Goal: Find specific page/section: Find specific page/section

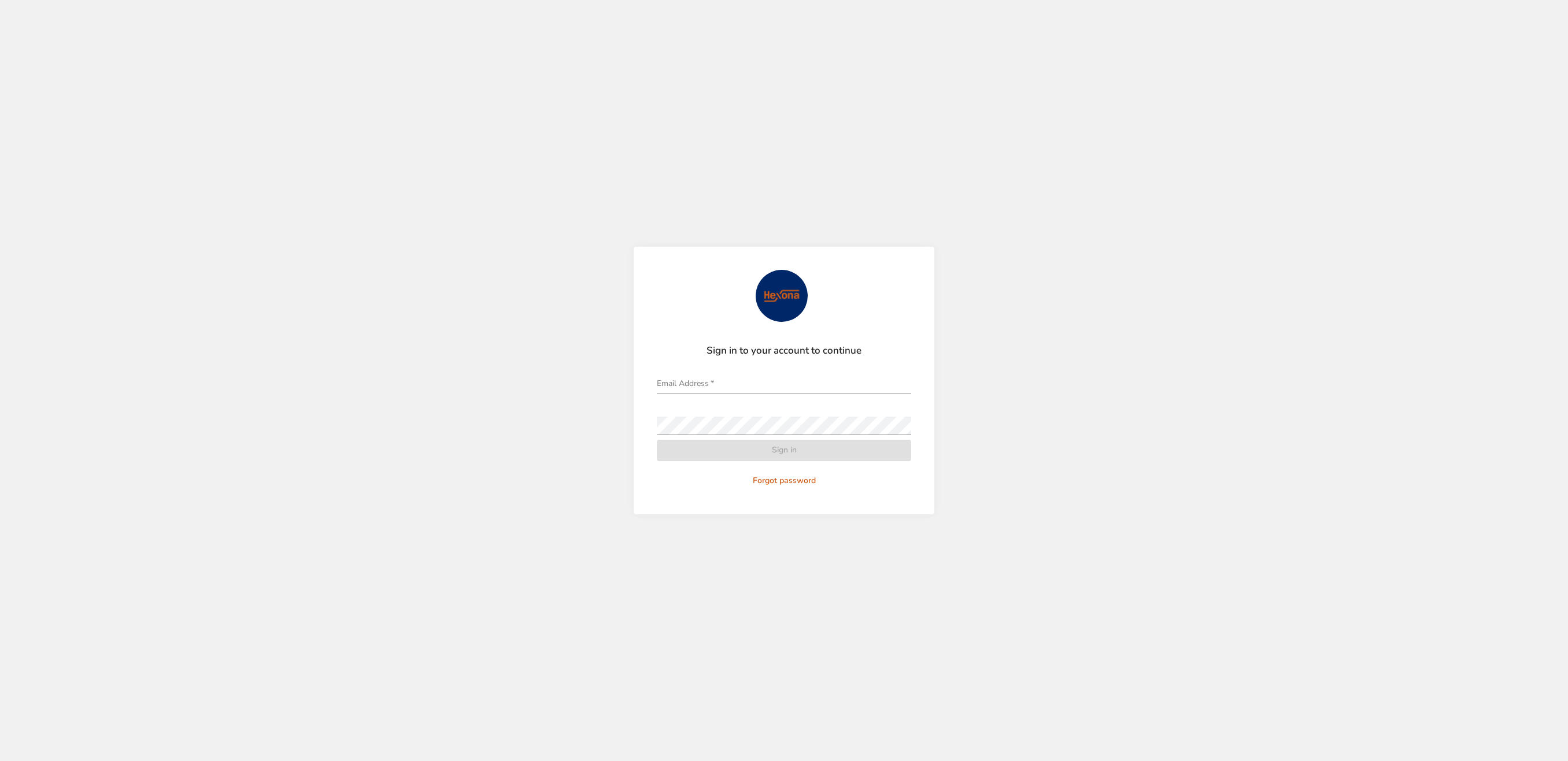
type input "**********"
click at [400, 489] on div "**********" at bounding box center [784, 380] width 1568 height 761
click at [827, 451] on span "Sign in" at bounding box center [784, 450] width 236 height 14
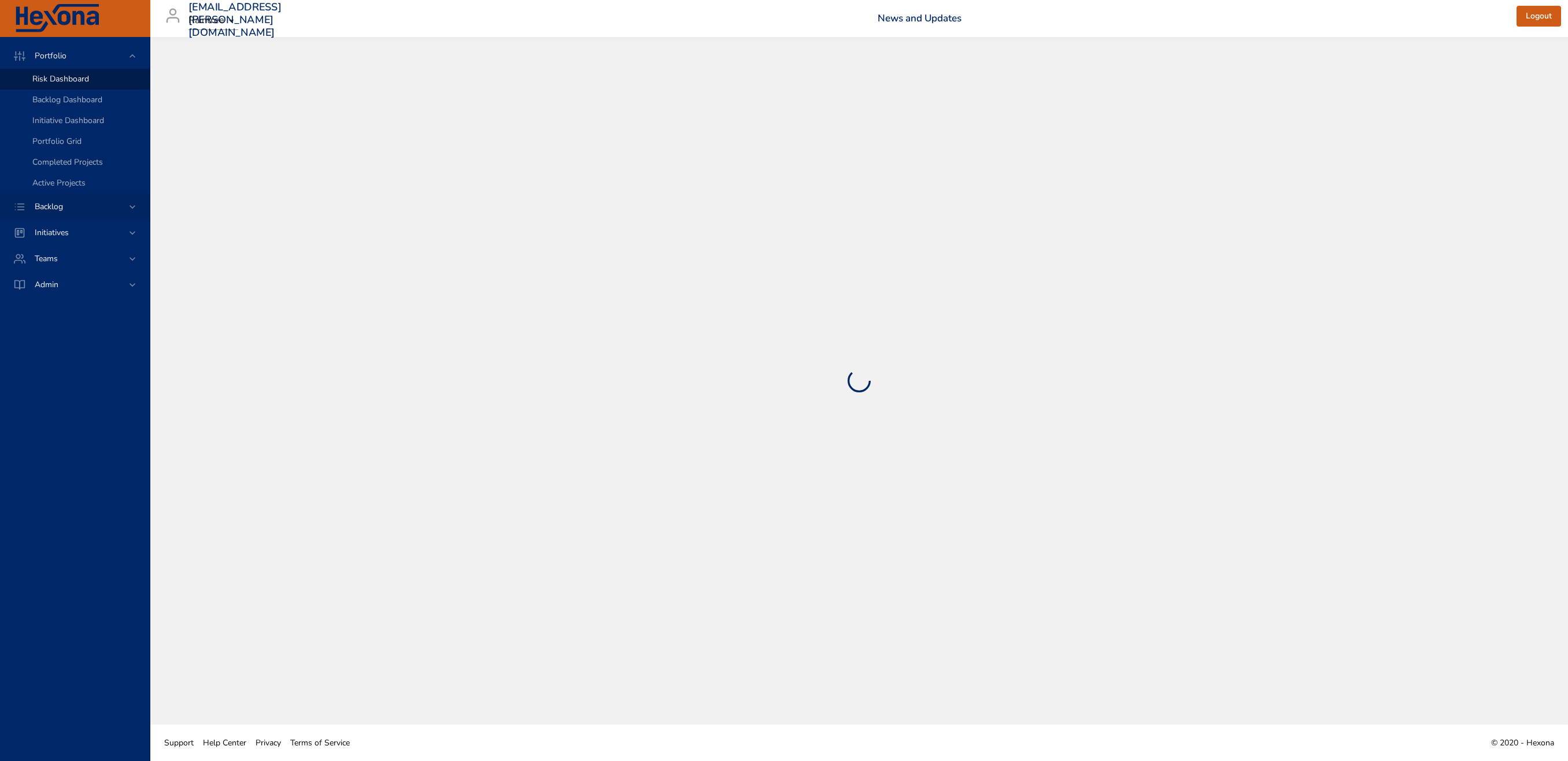
click at [61, 207] on span "Backlog" at bounding box center [49, 207] width 47 height 11
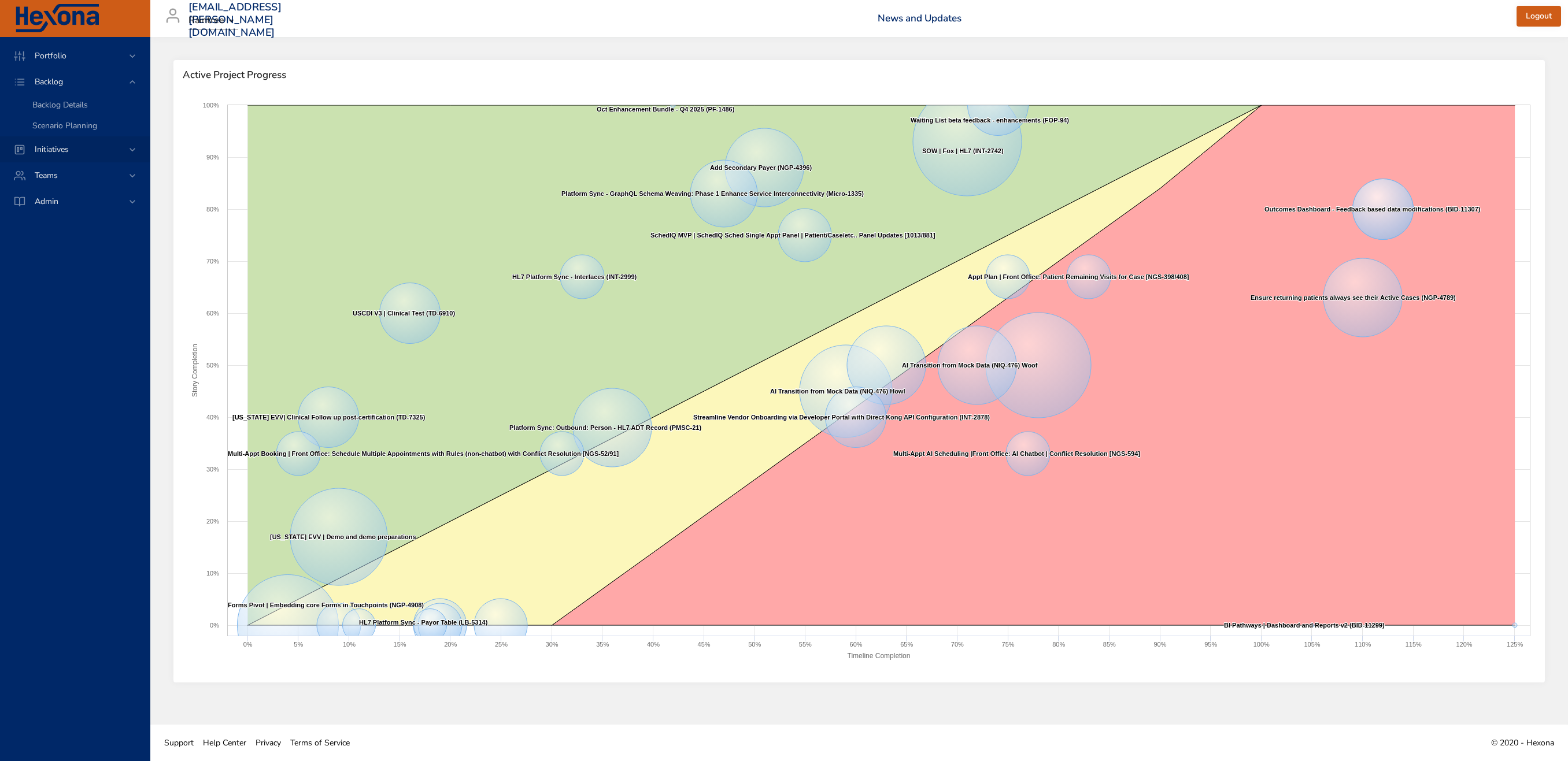
click at [74, 152] on span "Initiatives" at bounding box center [52, 150] width 52 height 11
click at [67, 149] on span "Milestone Details" at bounding box center [64, 152] width 62 height 11
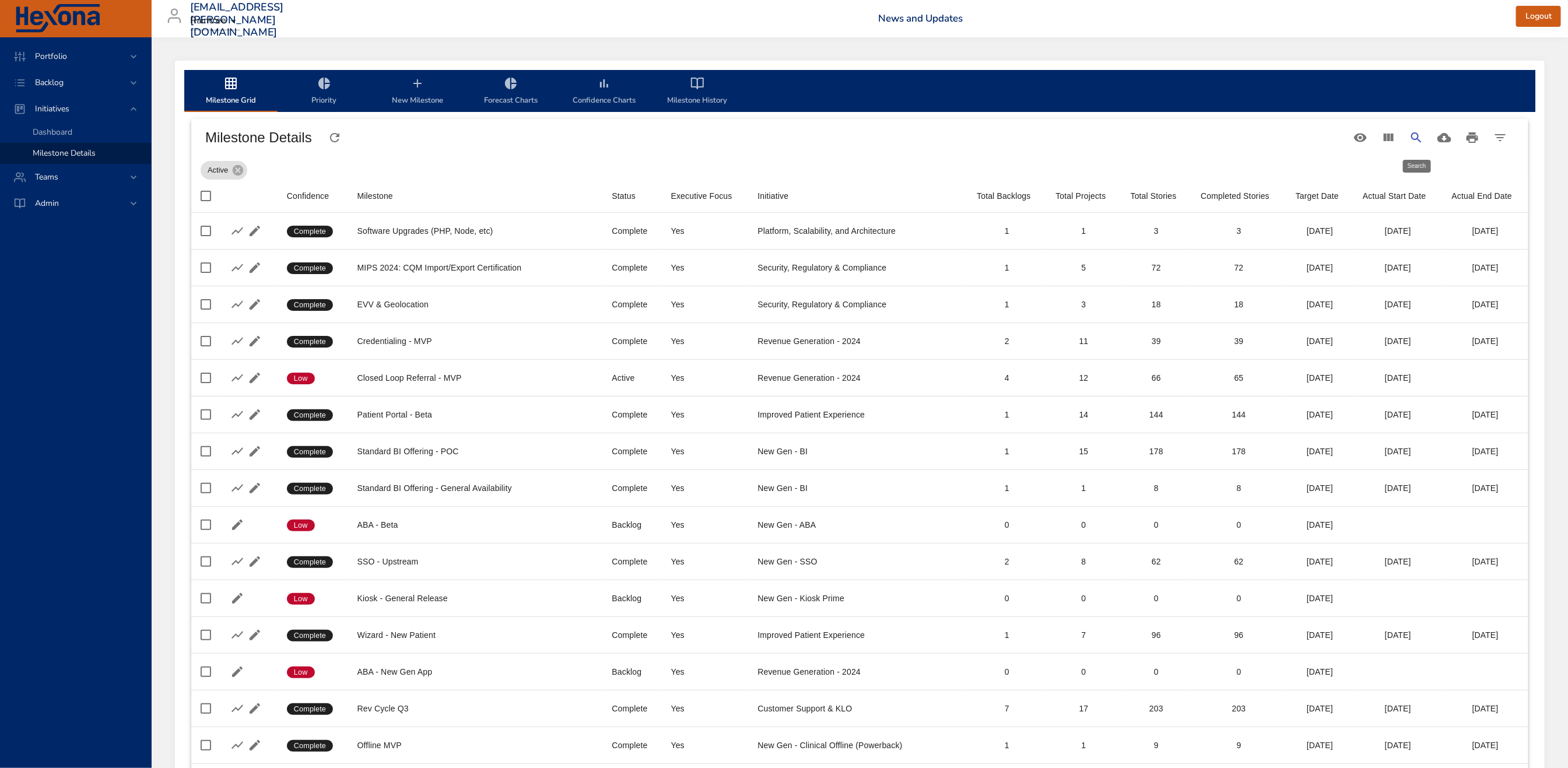
click at [1415, 135] on icon "Search" at bounding box center [1416, 138] width 14 height 14
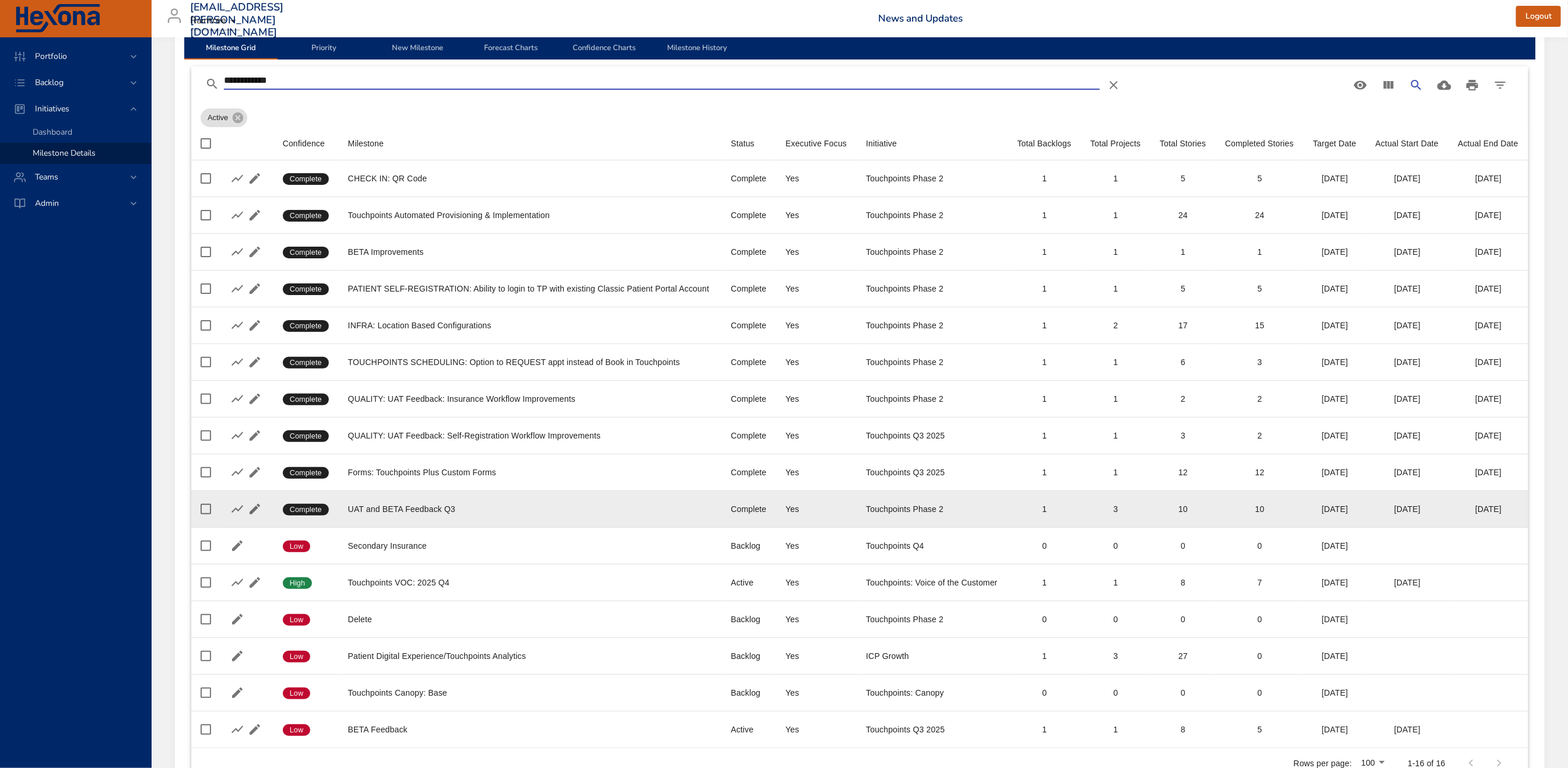
scroll to position [57, 0]
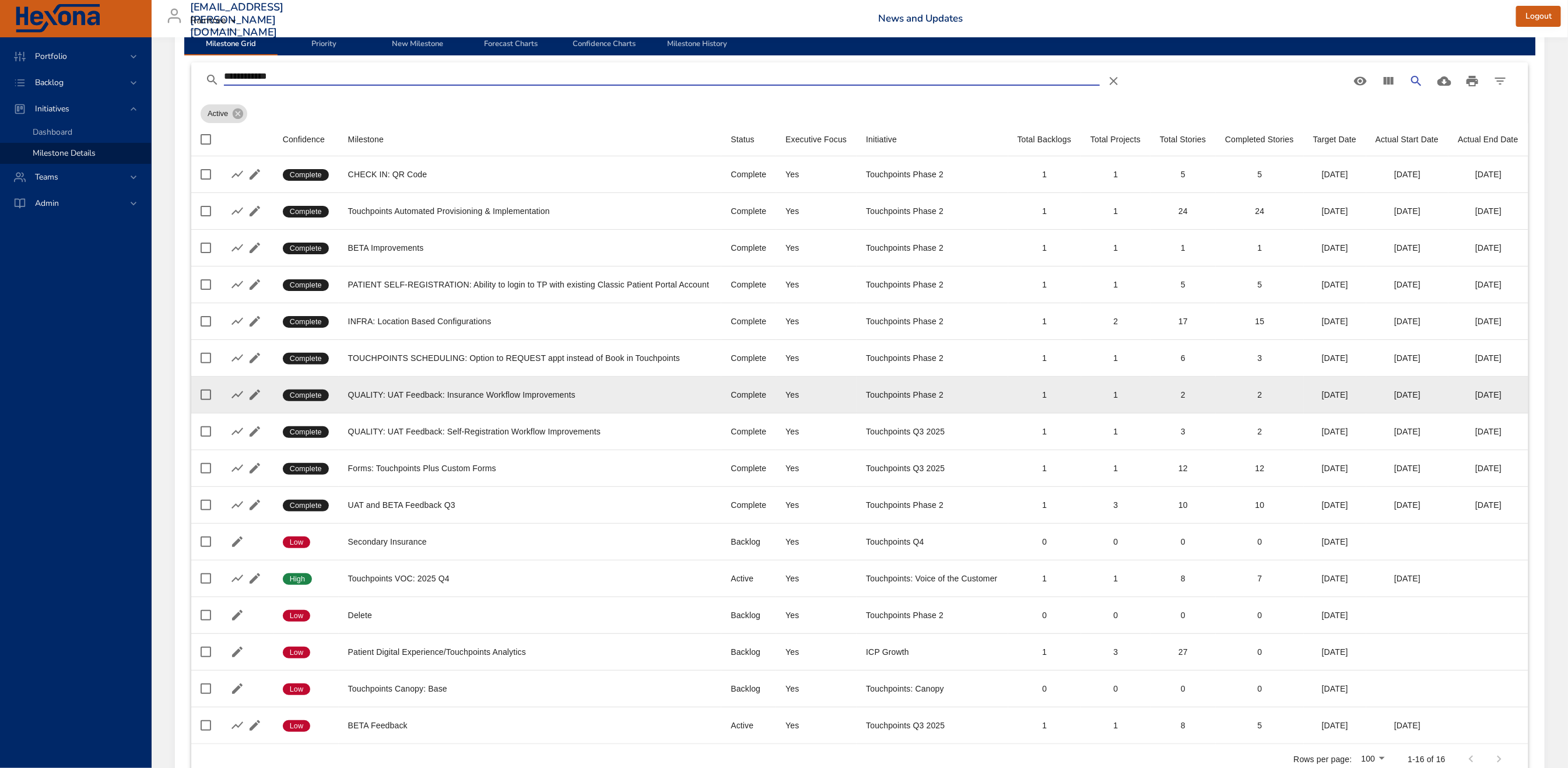
type input "**********"
drag, startPoint x: 951, startPoint y: 389, endPoint x: 952, endPoint y: 398, distance: 9.1
click at [952, 398] on div "Touchpoints Phase 2" at bounding box center [932, 395] width 133 height 12
click at [951, 397] on div "Touchpoints Phase 2" at bounding box center [932, 395] width 133 height 12
drag, startPoint x: 951, startPoint y: 398, endPoint x: 831, endPoint y: 401, distance: 120.0
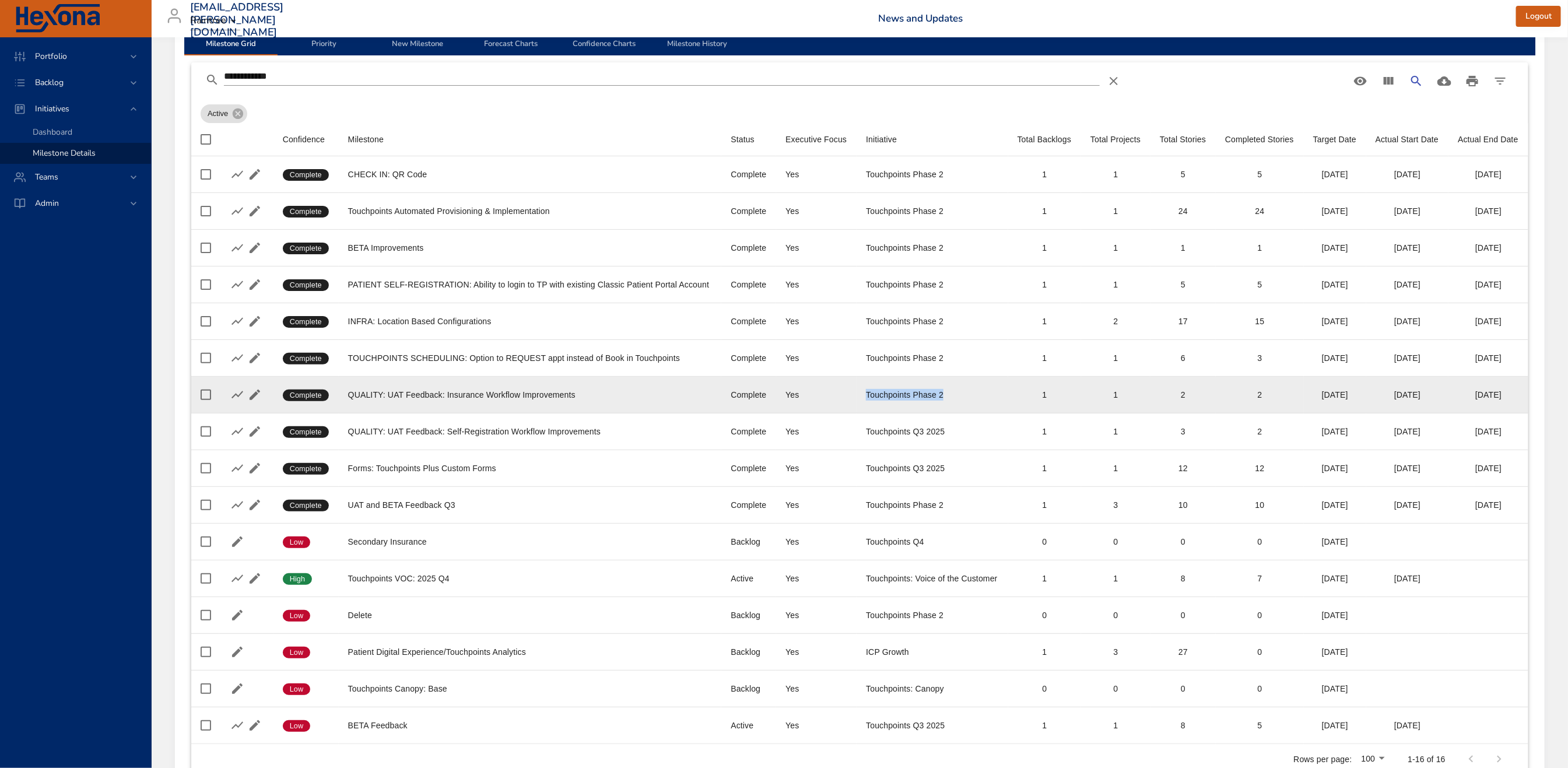
click at [831, 401] on tr "Confidence Complete Milestone QUALITY: UAT Feedback: Insurance Workflow Improve…" at bounding box center [859, 395] width 1337 height 36
click at [937, 382] on td "Initiative Touchpoints Phase 2" at bounding box center [932, 395] width 151 height 36
drag, startPoint x: 947, startPoint y: 397, endPoint x: 847, endPoint y: 398, distance: 100.0
click at [847, 398] on tr "Confidence Complete Milestone QUALITY: UAT Feedback: Insurance Workflow Improve…" at bounding box center [859, 395] width 1337 height 36
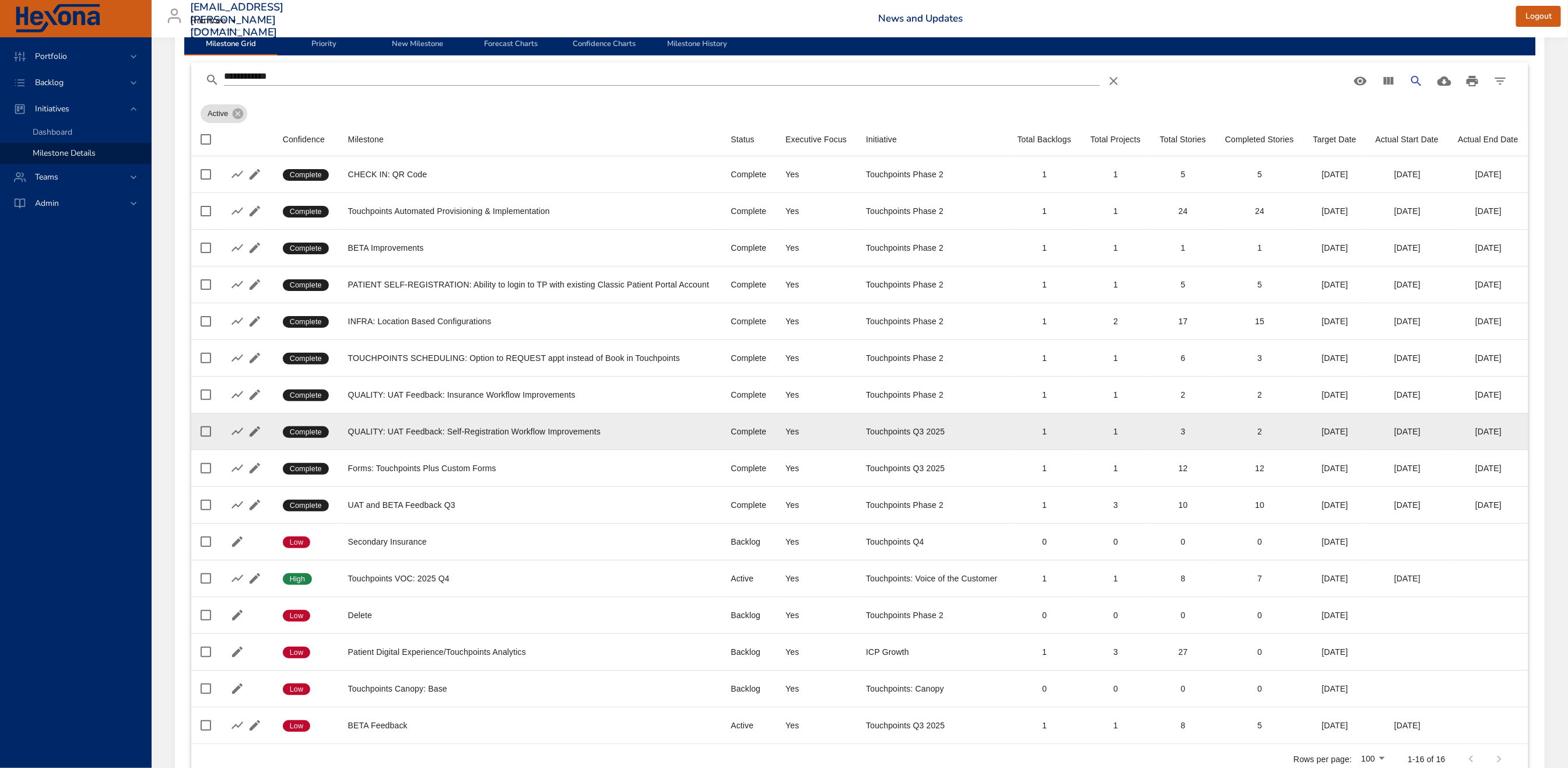
click at [929, 418] on td "Initiative Touchpoints Q3 2025" at bounding box center [932, 431] width 151 height 36
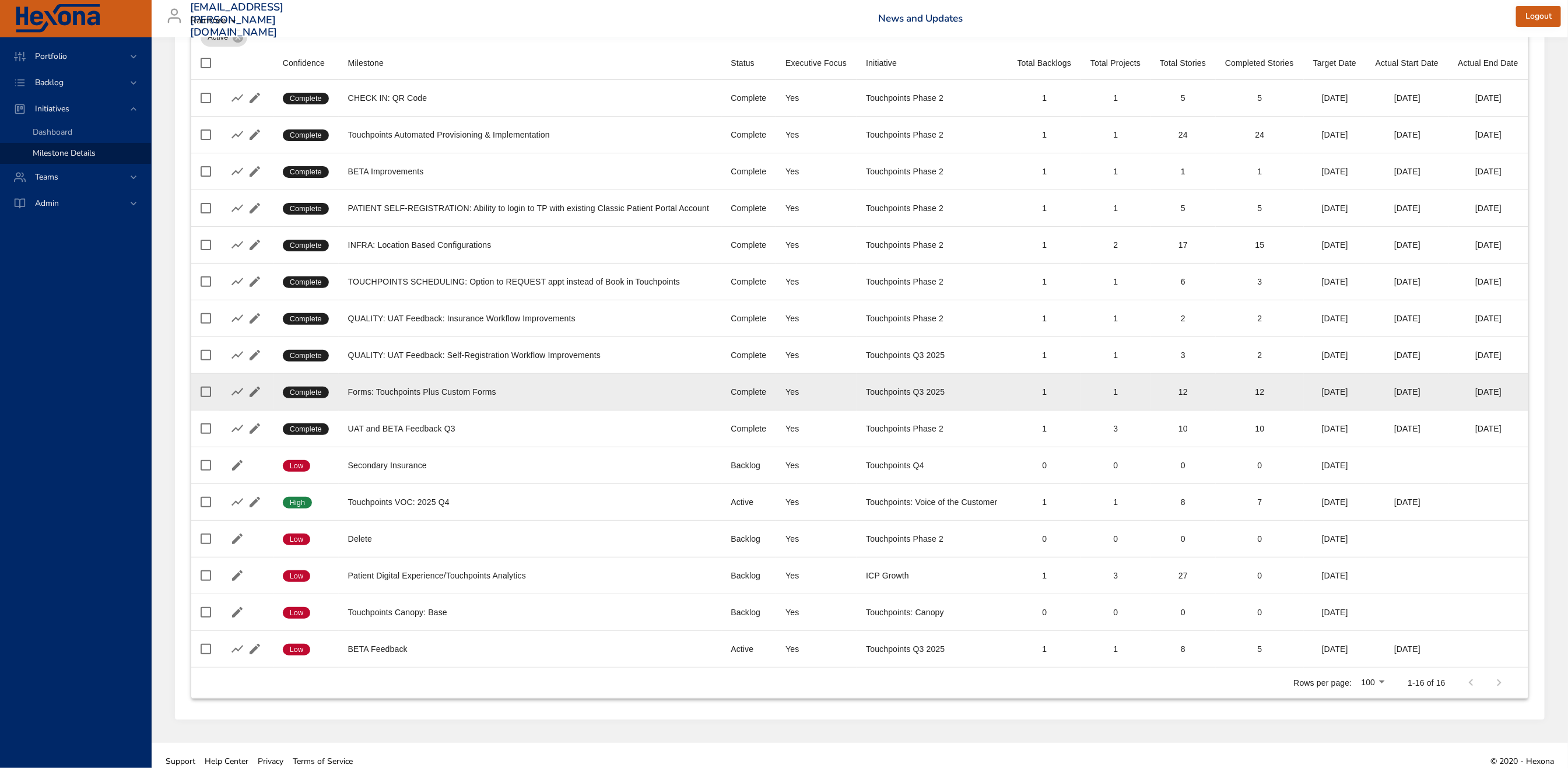
scroll to position [149, 0]
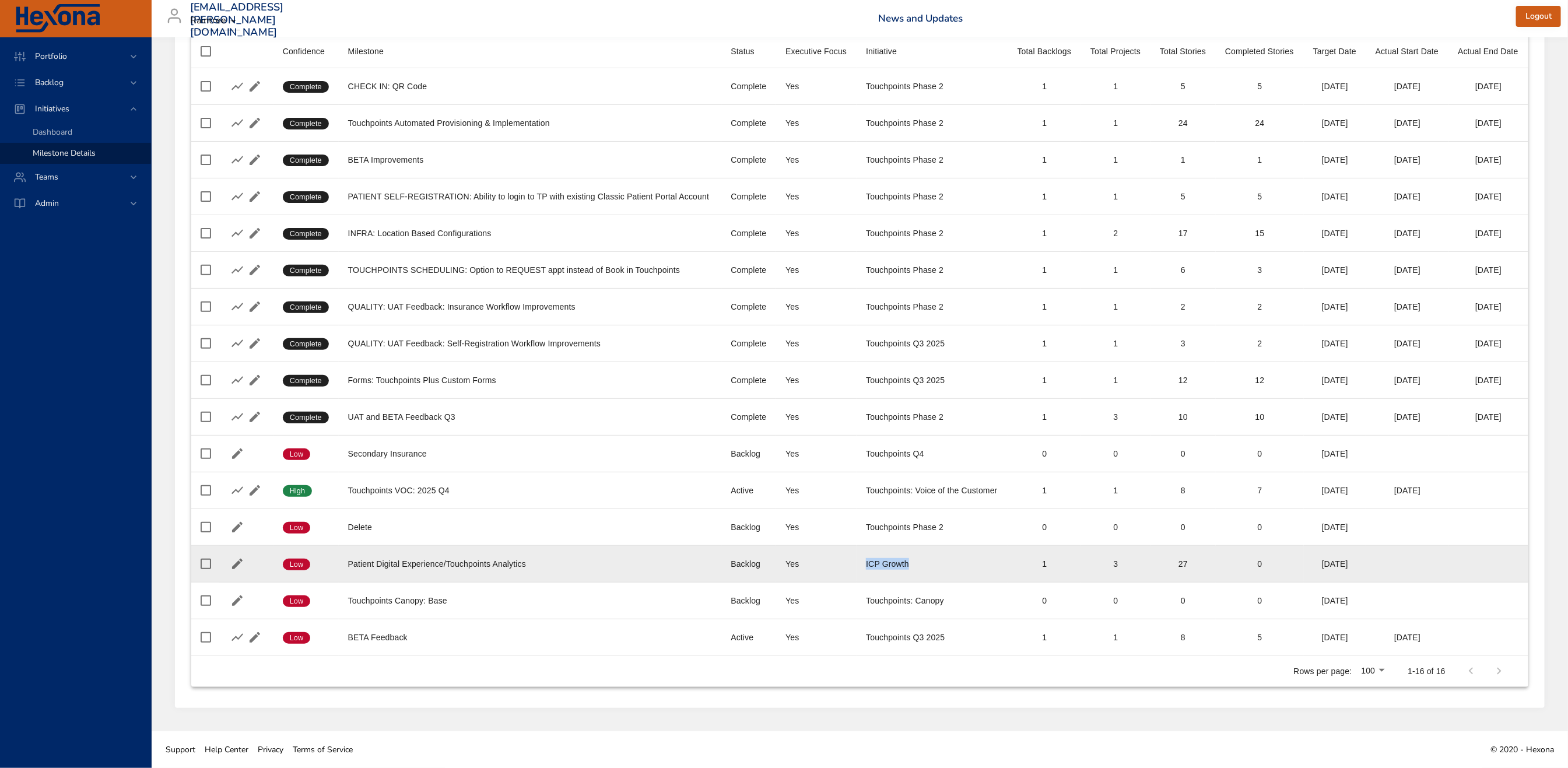
drag, startPoint x: 924, startPoint y: 570, endPoint x: 827, endPoint y: 573, distance: 97.0
click at [827, 573] on tr "Confidence Low Milestone Patient Digital Experience/Touchpoints Analytics Statu…" at bounding box center [859, 564] width 1337 height 36
drag, startPoint x: 314, startPoint y: 559, endPoint x: 959, endPoint y: 566, distance: 645.0
click at [959, 566] on tr "Confidence Low Milestone Patient Digital Experience/Touchpoints Analytics Statu…" at bounding box center [859, 564] width 1337 height 36
